Goal: Task Accomplishment & Management: Use online tool/utility

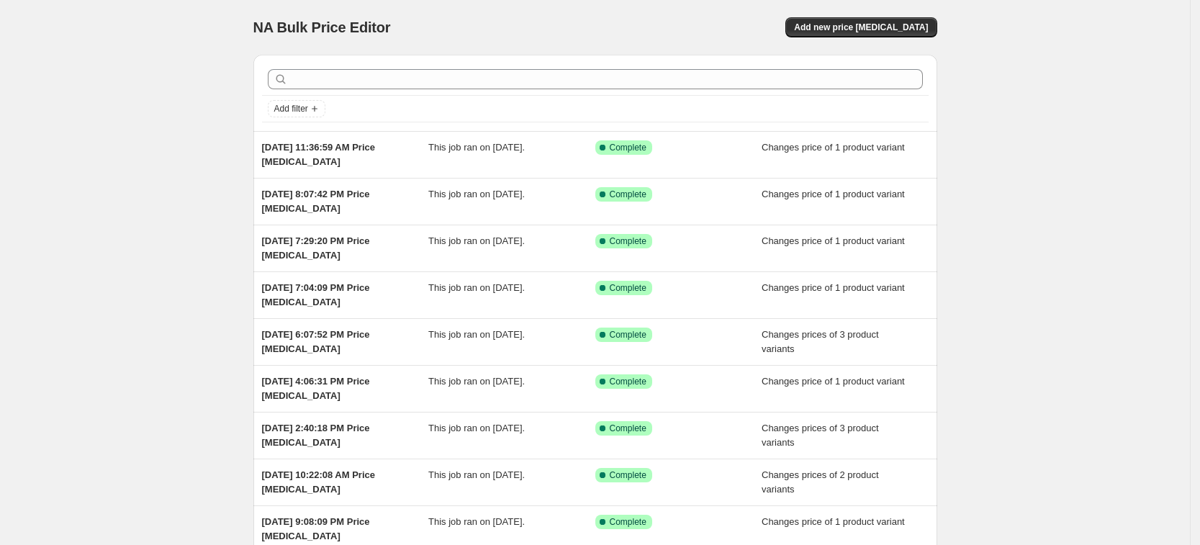
click at [852, 37] on div "NA Bulk Price Editor. This page is ready NA Bulk Price Editor Add new price [ME…" at bounding box center [595, 27] width 684 height 55
click at [852, 28] on span "Add new price [MEDICAL_DATA]" at bounding box center [861, 28] width 134 height 12
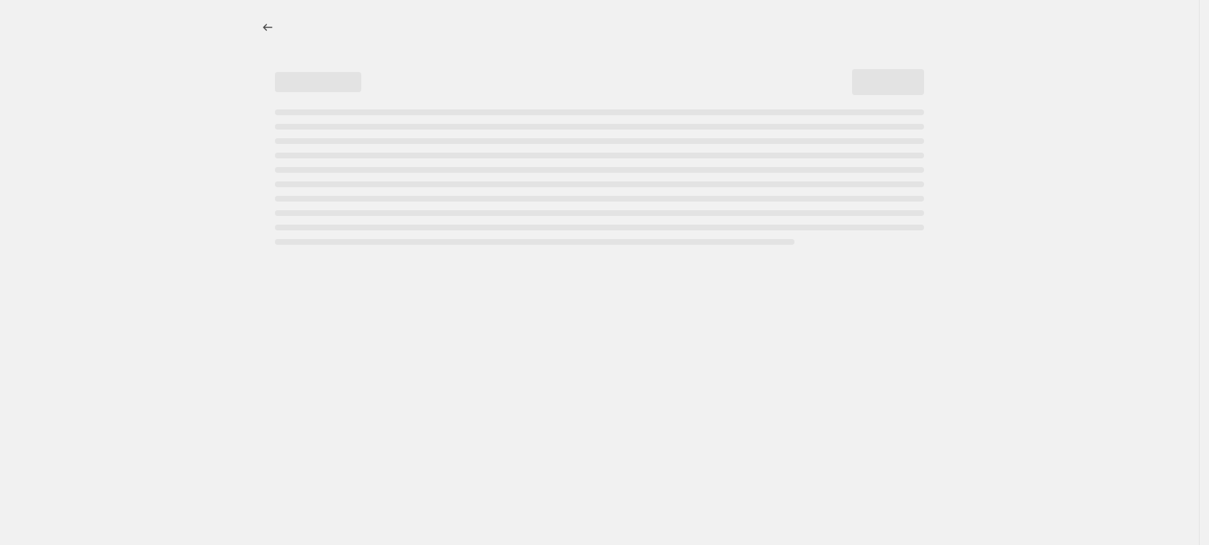
select select "percentage"
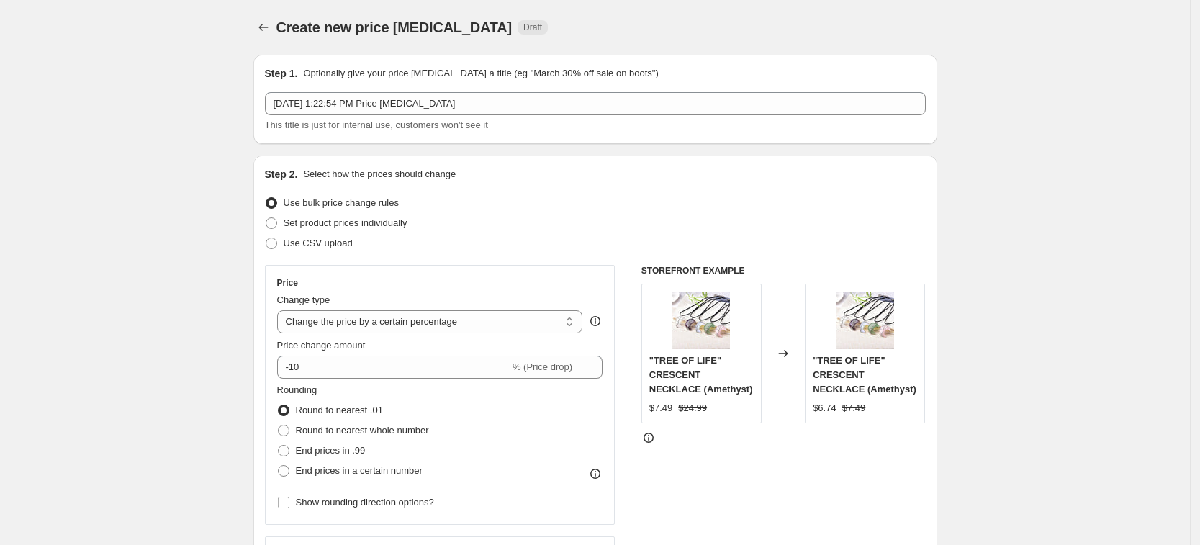
click at [371, 238] on div "Use CSV upload" at bounding box center [595, 243] width 661 height 20
click at [375, 217] on span "Set product prices individually" at bounding box center [346, 222] width 124 height 11
click at [266, 217] on input "Set product prices individually" at bounding box center [266, 217] width 1 height 1
radio input "true"
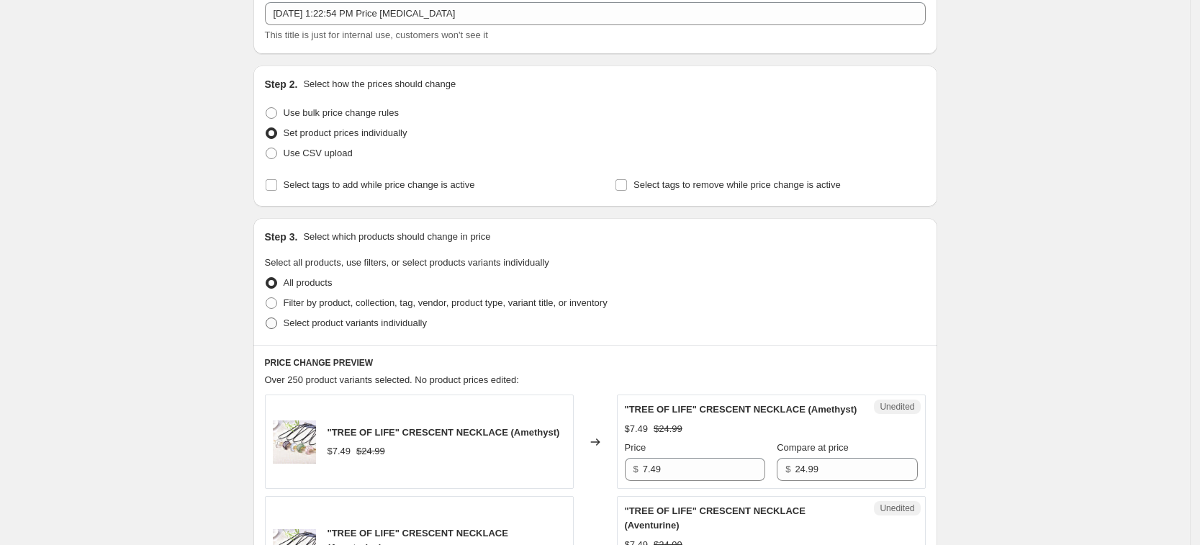
click at [377, 325] on span "Select product variants individually" at bounding box center [355, 322] width 143 height 11
click at [266, 318] on input "Select product variants individually" at bounding box center [266, 317] width 1 height 1
radio input "true"
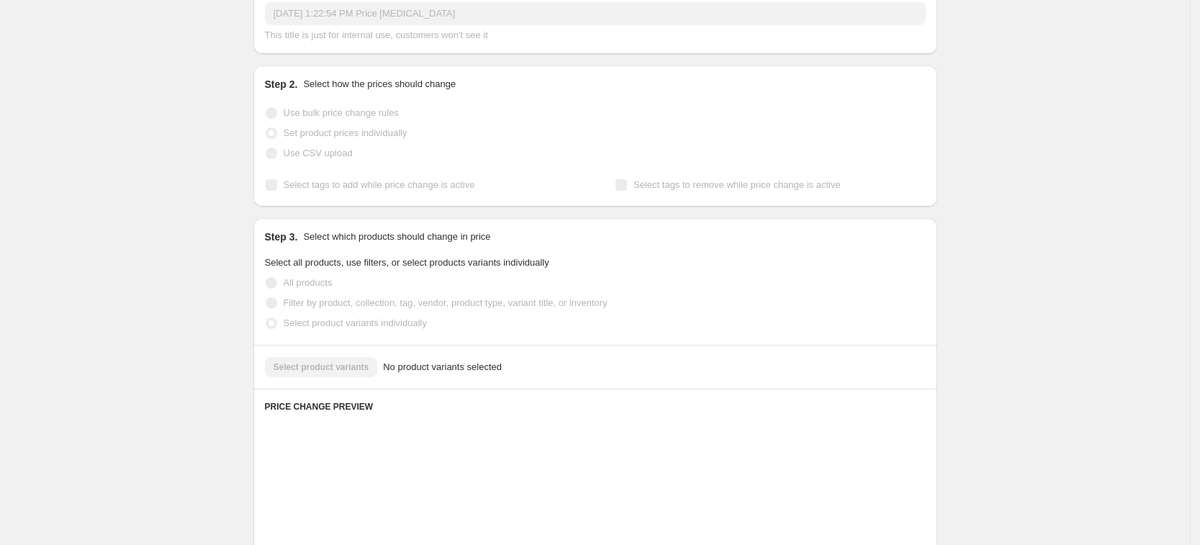
scroll to position [180, 0]
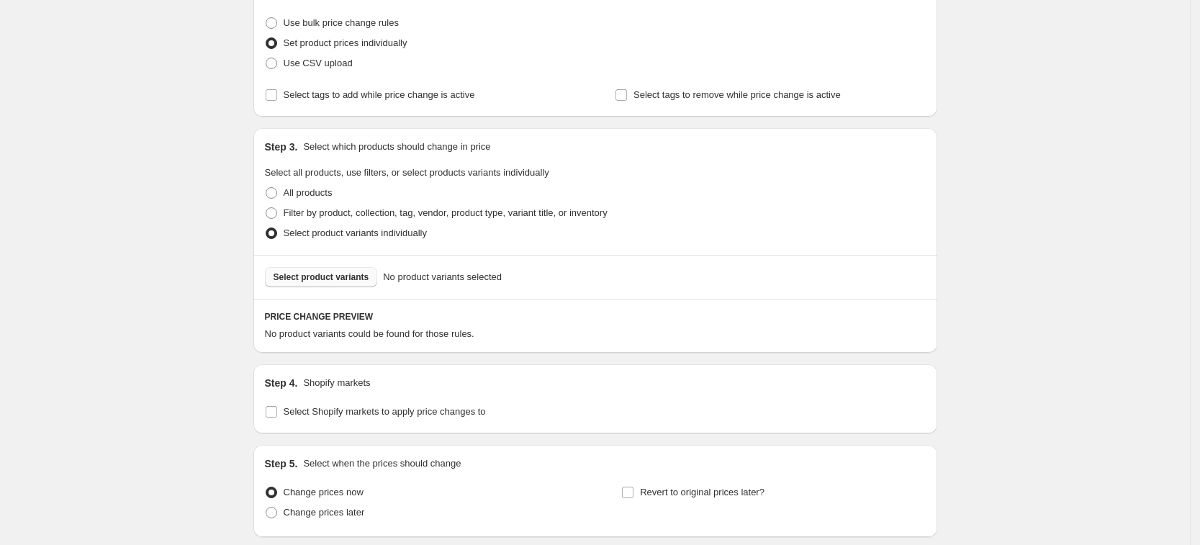
click at [357, 272] on span "Select product variants" at bounding box center [321, 277] width 96 height 12
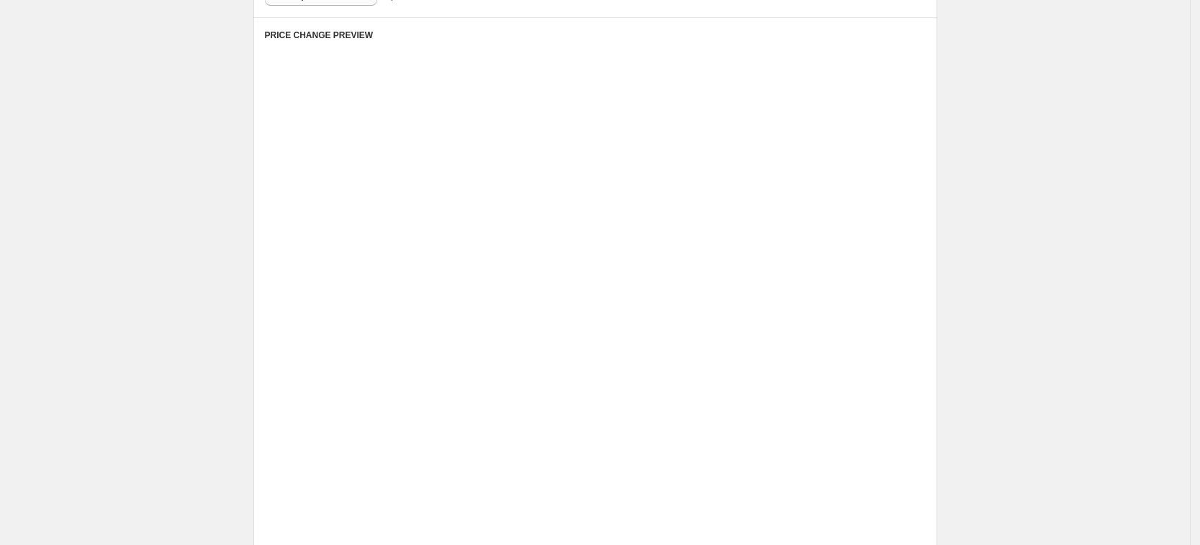
scroll to position [425, 0]
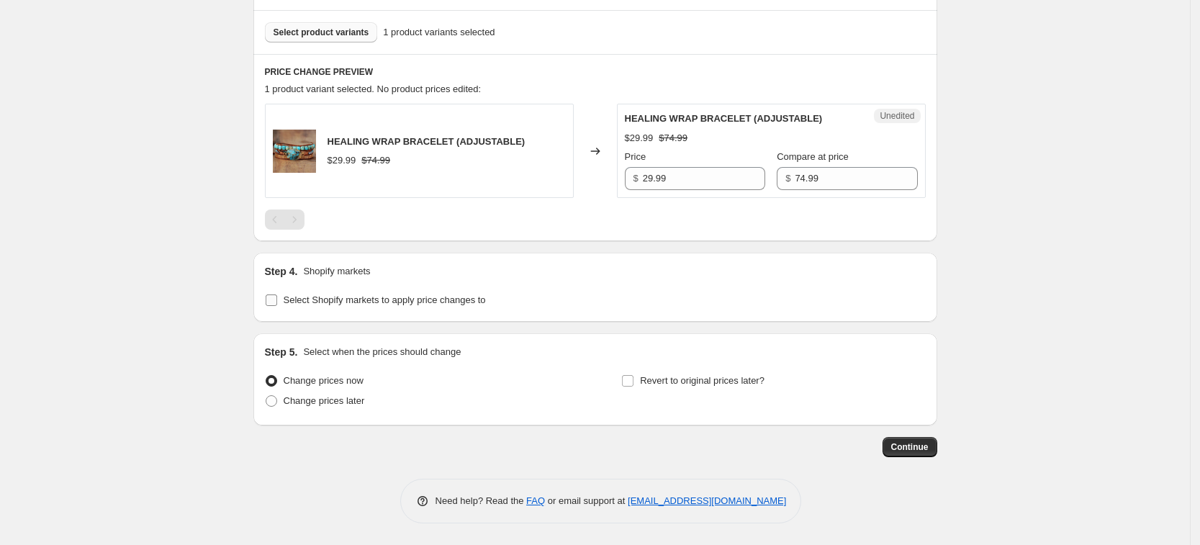
click at [371, 304] on span "Select Shopify markets to apply price changes to" at bounding box center [385, 299] width 202 height 11
click at [277, 304] on input "Select Shopify markets to apply price changes to" at bounding box center [272, 300] width 12 height 12
checkbox input "true"
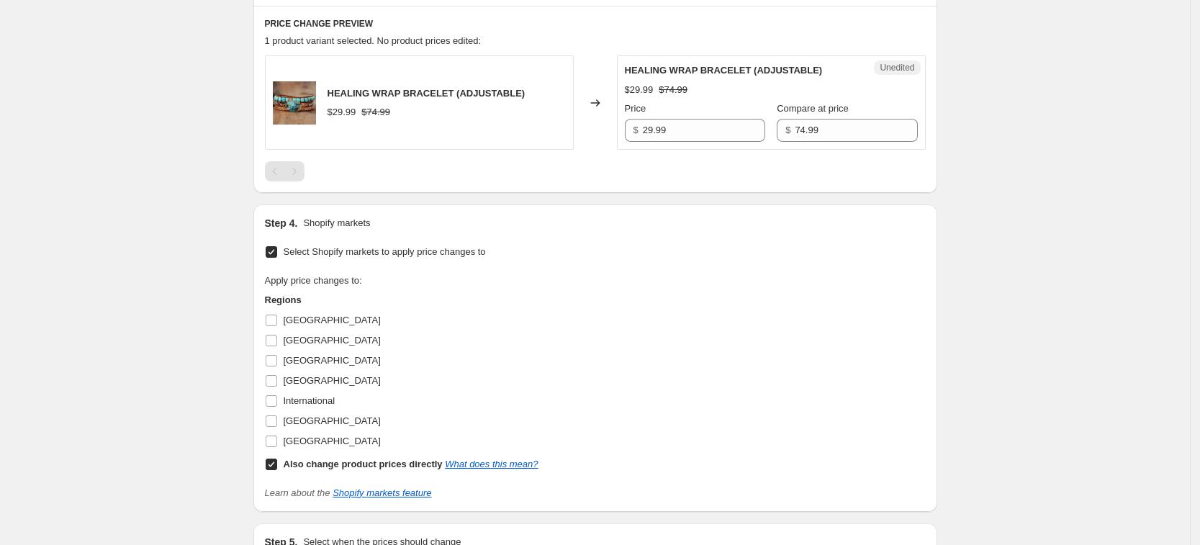
scroll to position [515, 0]
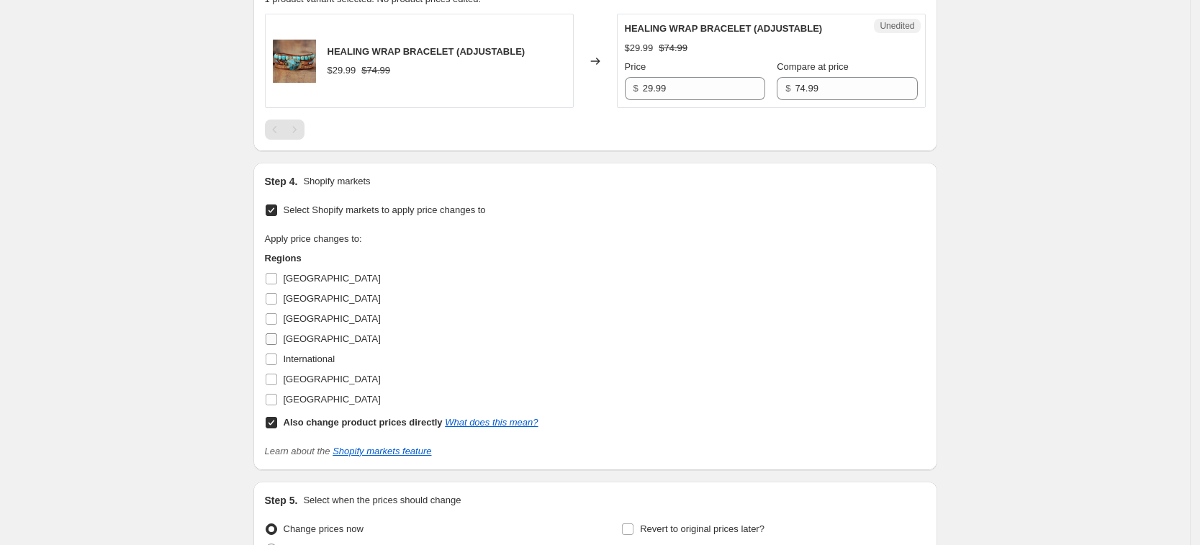
click at [305, 338] on span "[GEOGRAPHIC_DATA]" at bounding box center [332, 338] width 97 height 11
click at [277, 338] on input "[GEOGRAPHIC_DATA]" at bounding box center [272, 339] width 12 height 12
checkbox input "true"
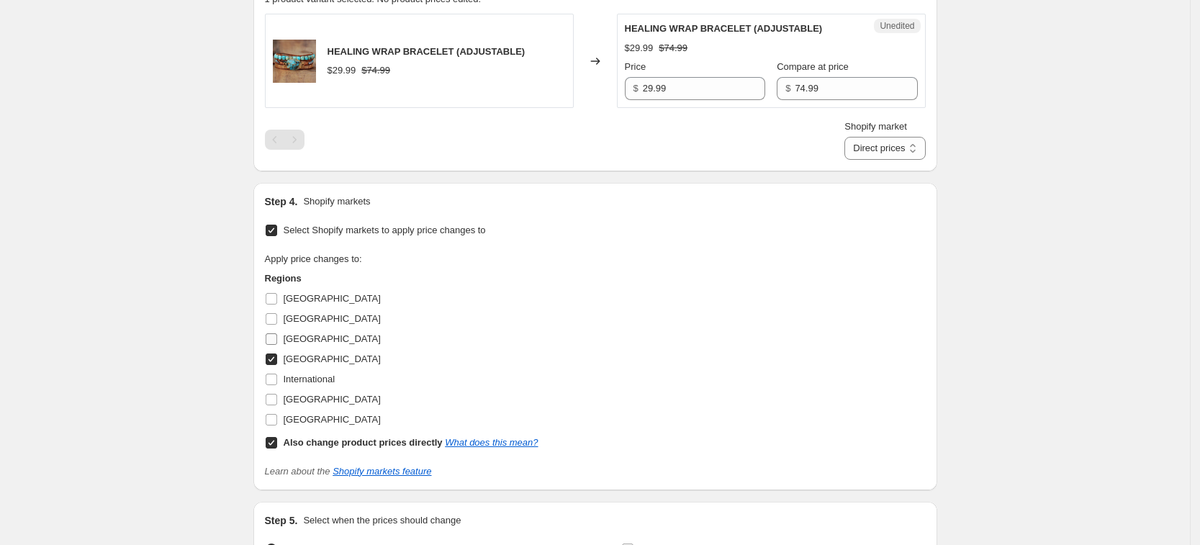
click at [304, 333] on span "[GEOGRAPHIC_DATA]" at bounding box center [332, 338] width 97 height 11
click at [277, 333] on input "[GEOGRAPHIC_DATA]" at bounding box center [272, 339] width 12 height 12
checkbox input "true"
click at [323, 404] on span "[GEOGRAPHIC_DATA]" at bounding box center [332, 399] width 97 height 11
click at [277, 404] on input "[GEOGRAPHIC_DATA]" at bounding box center [272, 400] width 12 height 12
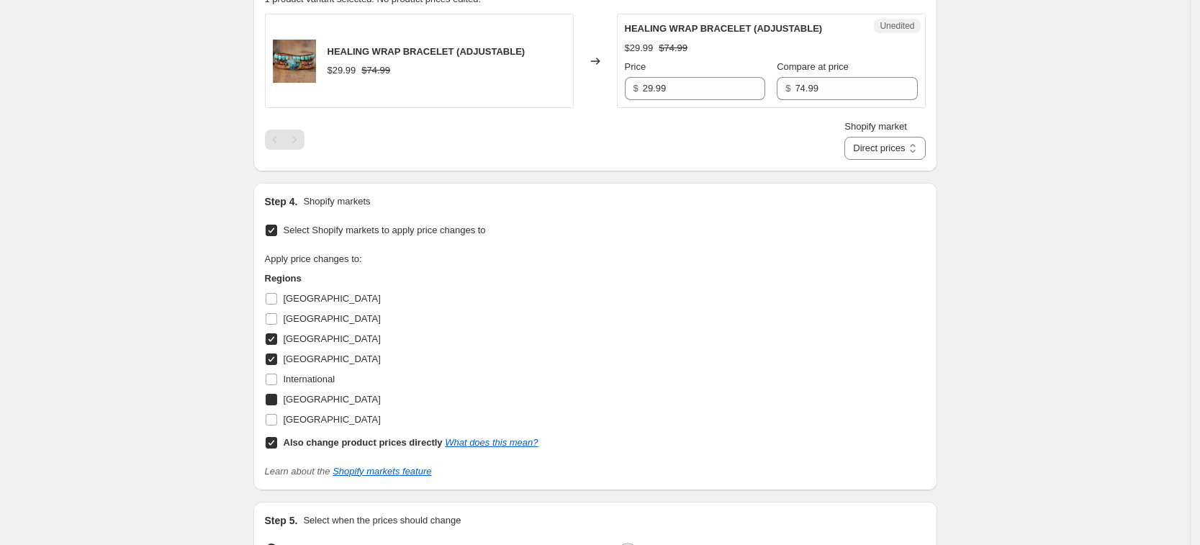
checkbox input "true"
click at [330, 415] on span "[GEOGRAPHIC_DATA]" at bounding box center [332, 419] width 97 height 11
click at [277, 415] on input "[GEOGRAPHIC_DATA]" at bounding box center [272, 420] width 12 height 12
checkbox input "true"
click at [341, 437] on b "Also change product prices directly" at bounding box center [363, 442] width 159 height 11
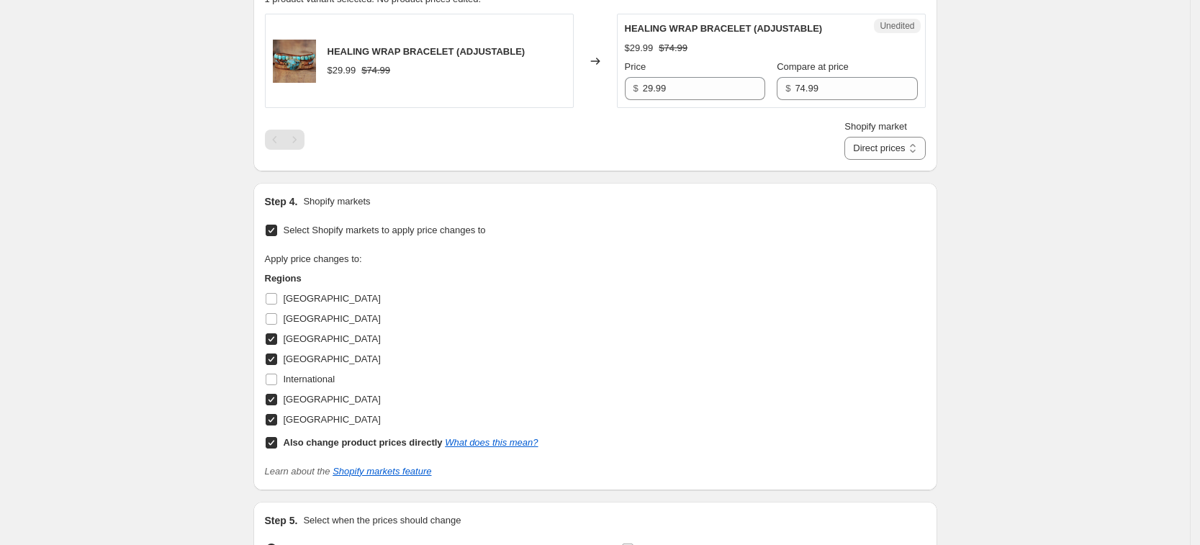
click at [277, 437] on input "Also change product prices directly What does this mean?" at bounding box center [272, 443] width 12 height 12
checkbox input "false"
select select "34367439004"
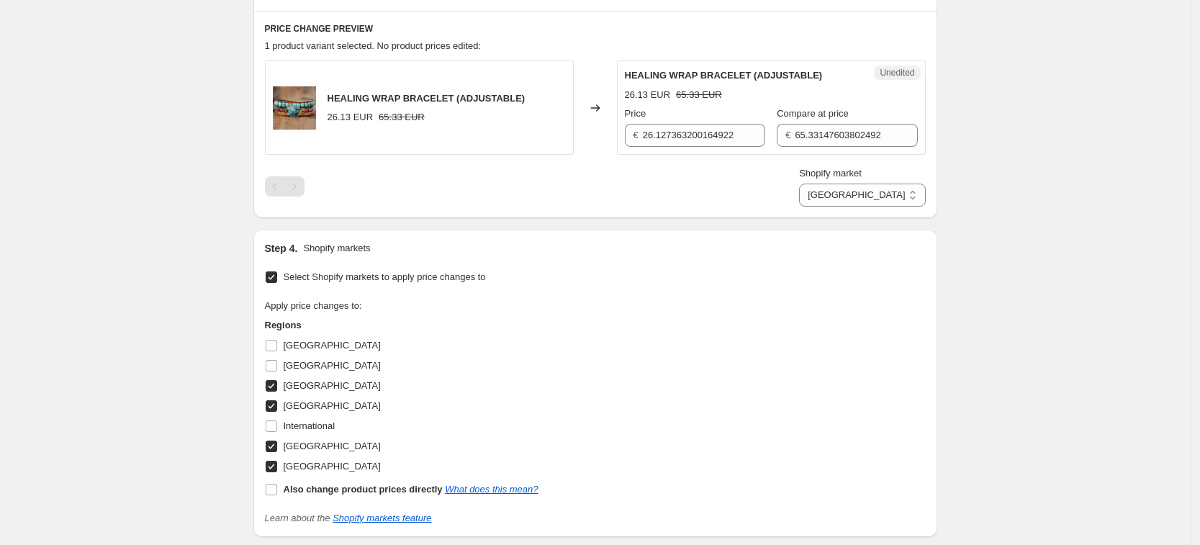
scroll to position [425, 0]
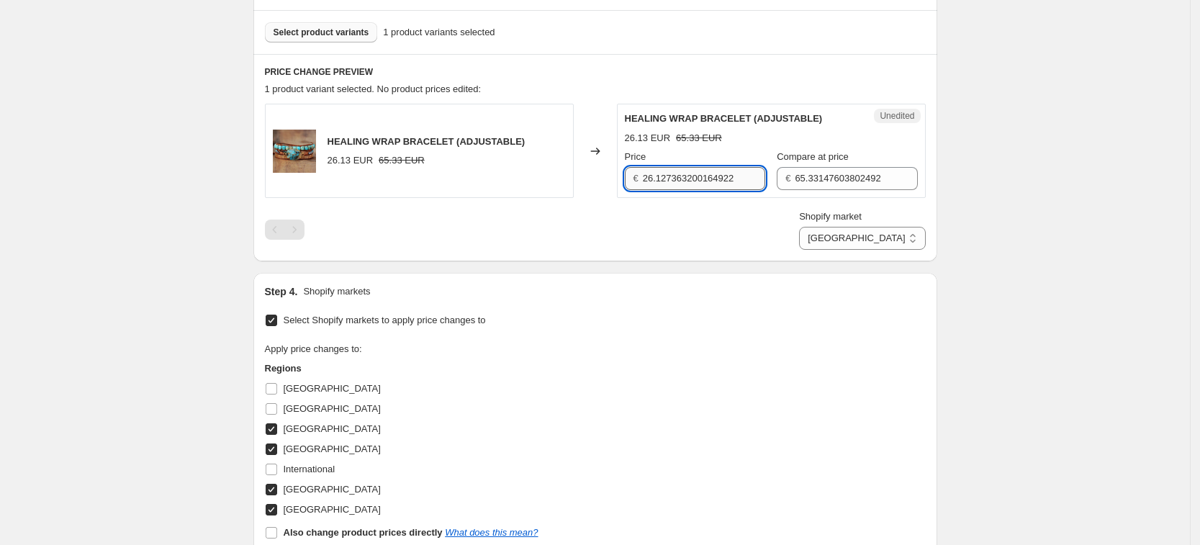
click at [700, 176] on input "26.127363200164922" at bounding box center [704, 178] width 122 height 23
click at [700, 178] on input "26.127363200164922" at bounding box center [704, 178] width 122 height 23
type input "29.99"
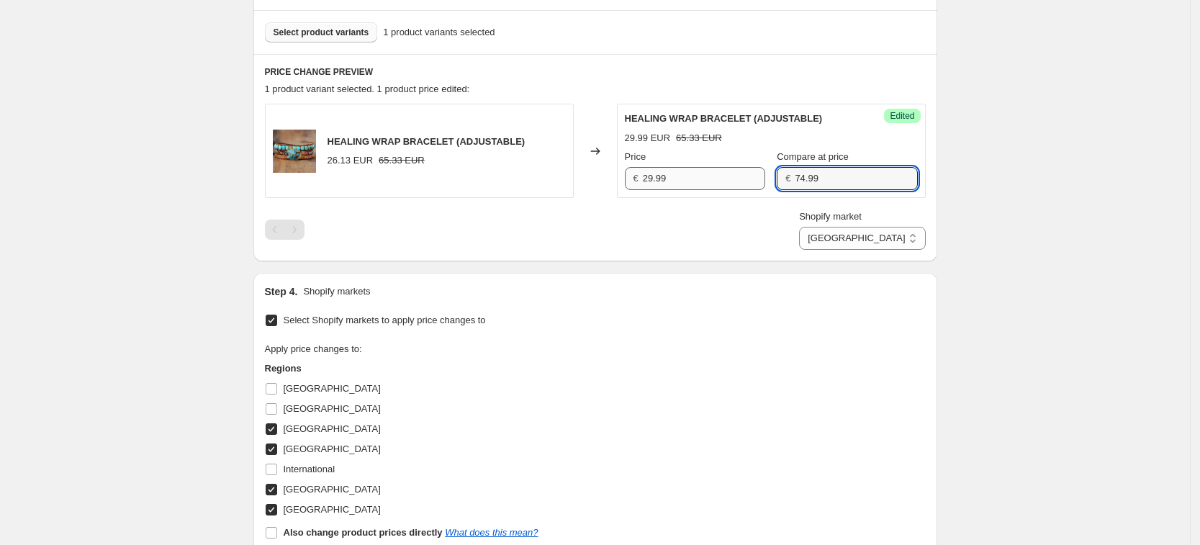
type input "74.99"
drag, startPoint x: 691, startPoint y: 184, endPoint x: 820, endPoint y: 216, distance: 133.5
click at [691, 183] on input "29.99" at bounding box center [704, 178] width 122 height 23
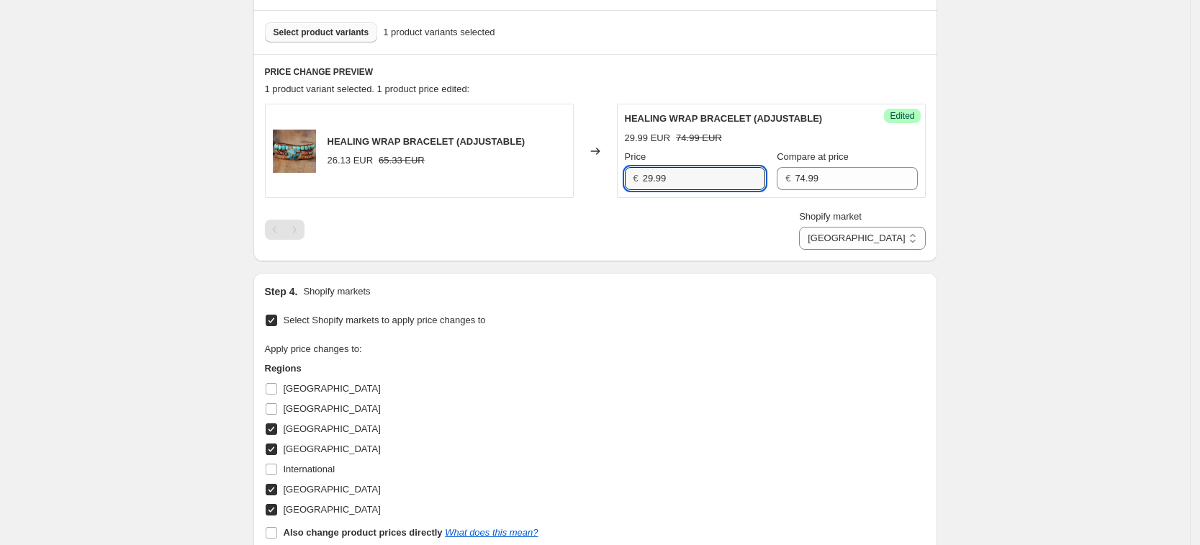
click at [924, 250] on div "PRICE CHANGE PREVIEW 1 product variant selected. 1 product price edited: HEALIN…" at bounding box center [595, 157] width 684 height 207
click at [905, 240] on select "[GEOGRAPHIC_DATA] [GEOGRAPHIC_DATA] [GEOGRAPHIC_DATA] [GEOGRAPHIC_DATA]" at bounding box center [862, 238] width 126 height 23
select select "34367406236"
click at [864, 250] on select "[GEOGRAPHIC_DATA] [GEOGRAPHIC_DATA] [GEOGRAPHIC_DATA] [GEOGRAPHIC_DATA]" at bounding box center [862, 238] width 126 height 23
click at [662, 176] on input "26.127363200164922" at bounding box center [704, 178] width 122 height 23
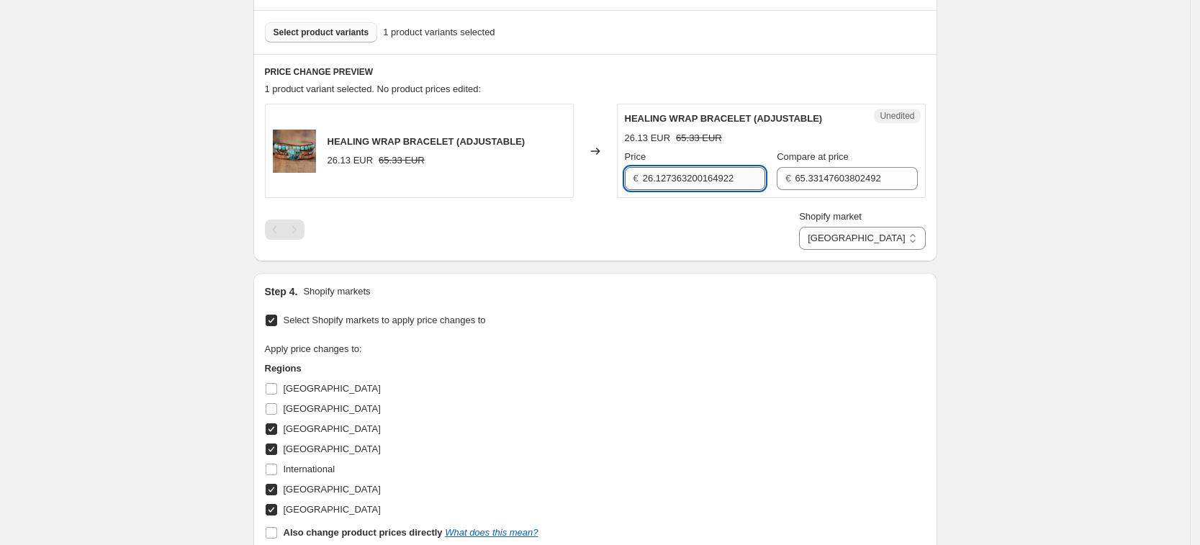
click at [662, 176] on input "26.127363200164922" at bounding box center [704, 178] width 122 height 23
type input "1"
type input "29.99"
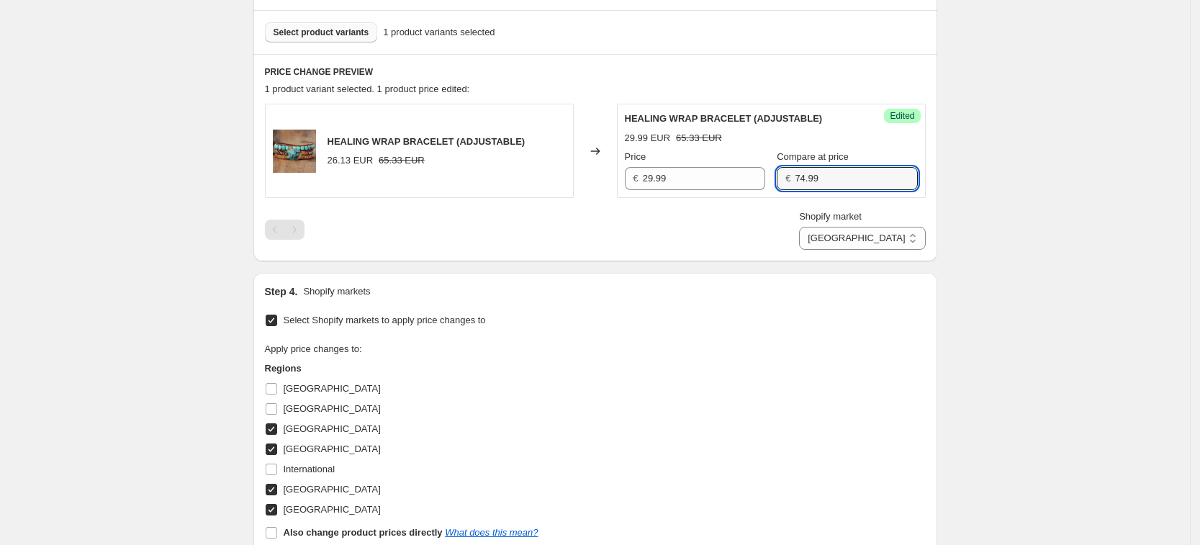
type input "74.99"
click at [685, 229] on div "Shopify market [GEOGRAPHIC_DATA] [GEOGRAPHIC_DATA] [GEOGRAPHIC_DATA] [GEOGRAPHI…" at bounding box center [595, 229] width 661 height 40
drag, startPoint x: 888, startPoint y: 237, endPoint x: 889, endPoint y: 247, distance: 10.2
click at [888, 237] on select "[GEOGRAPHIC_DATA] [GEOGRAPHIC_DATA] [GEOGRAPHIC_DATA] [GEOGRAPHIC_DATA]" at bounding box center [862, 238] width 126 height 23
select select "34367209628"
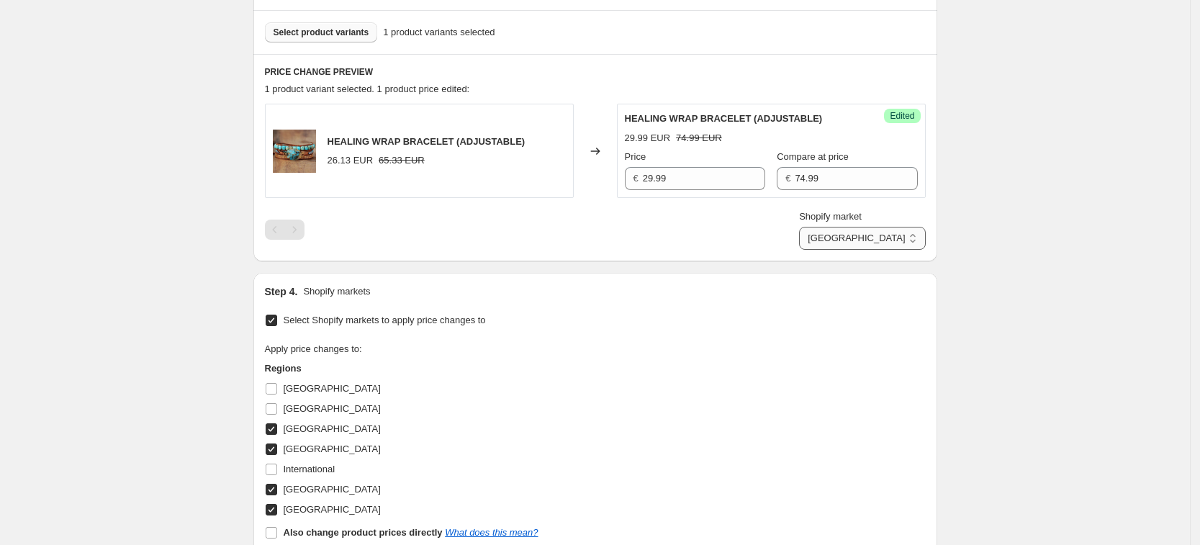
click at [833, 250] on select "[GEOGRAPHIC_DATA] [GEOGRAPHIC_DATA] [GEOGRAPHIC_DATA] [GEOGRAPHIC_DATA]" at bounding box center [862, 238] width 126 height 23
click at [699, 175] on input "22.62269059420482" at bounding box center [704, 178] width 122 height 23
click at [699, 173] on input "22.62269059420482" at bounding box center [704, 178] width 122 height 23
type input "29.997"
type input "74.99"
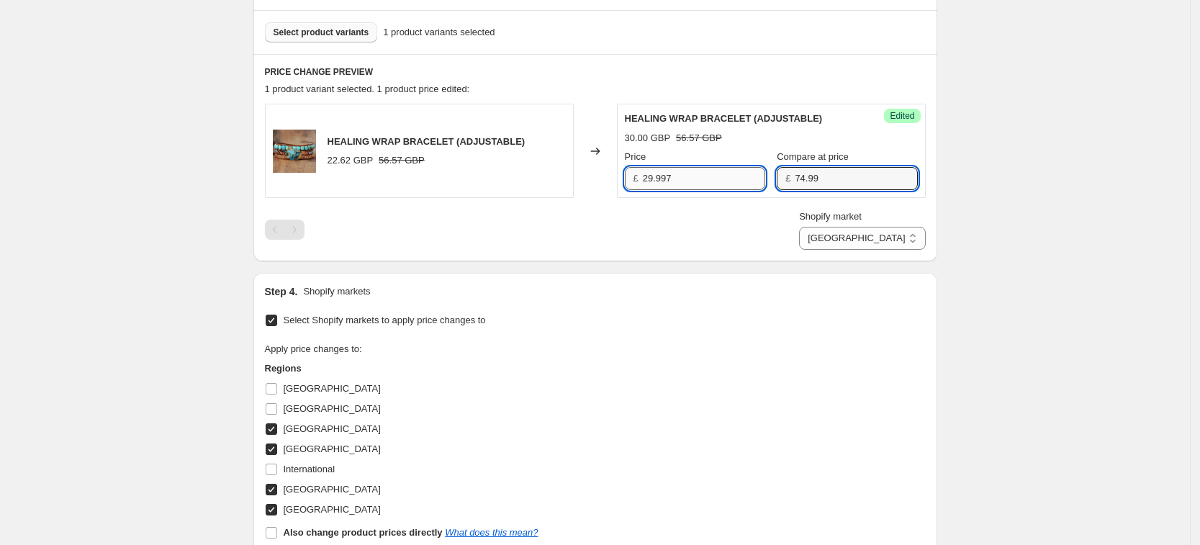
click at [699, 174] on input "29.997" at bounding box center [704, 178] width 122 height 23
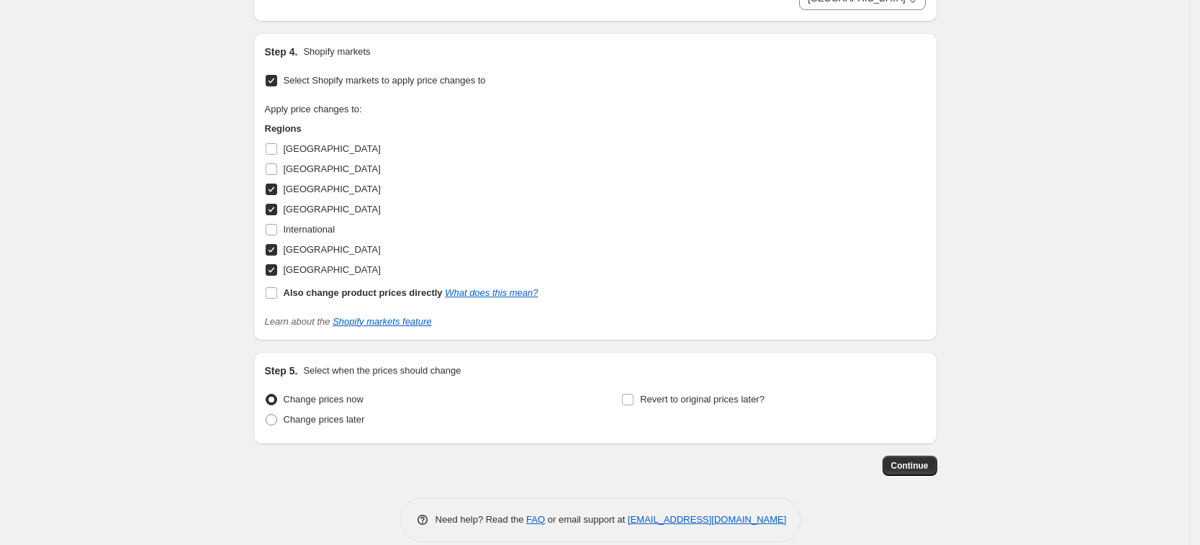
scroll to position [683, 0]
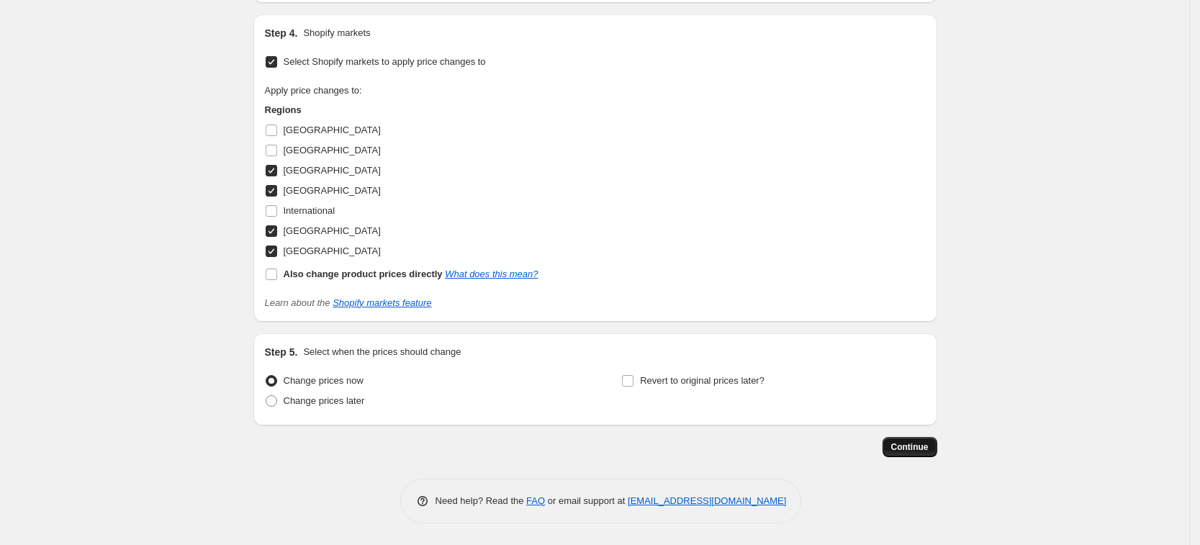
type input "29.99"
click at [928, 453] on button "Continue" at bounding box center [909, 447] width 55 height 20
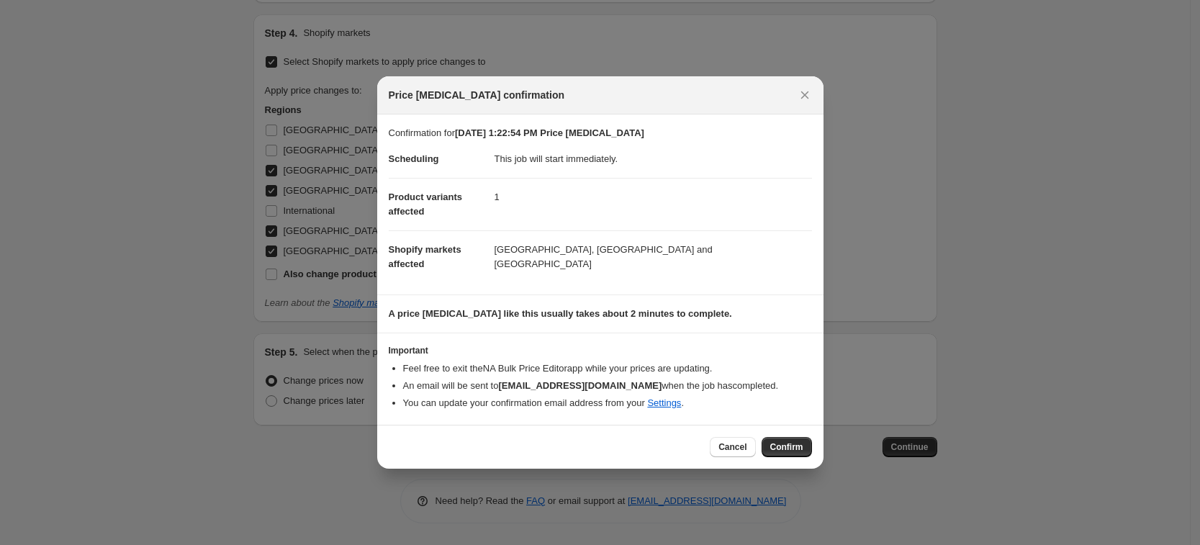
click at [789, 445] on span "Confirm" at bounding box center [786, 447] width 33 height 12
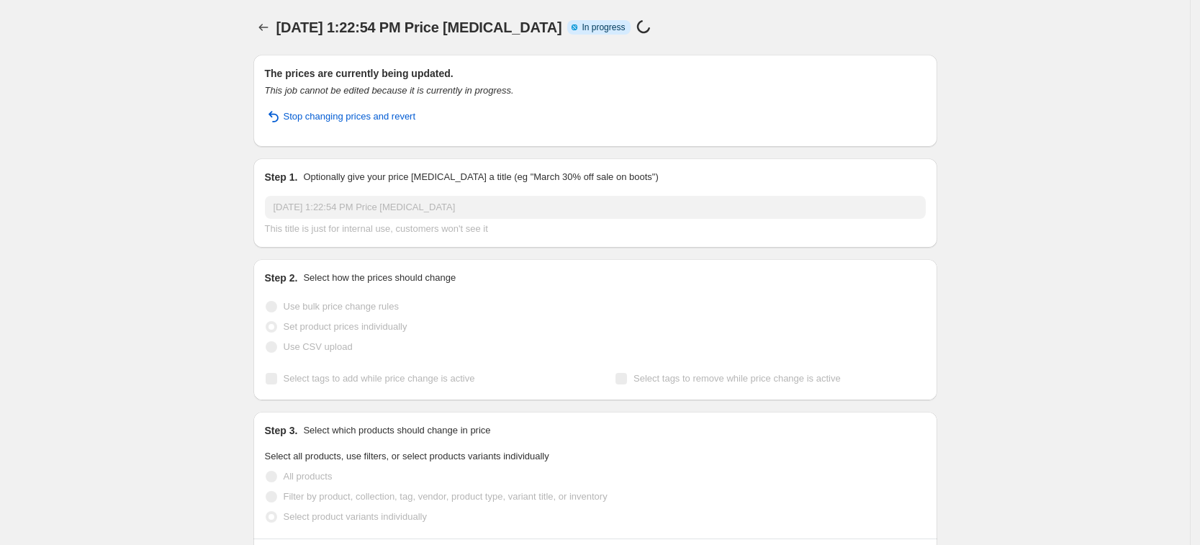
select select "34367209628"
